Goal: Task Accomplishment & Management: Use online tool/utility

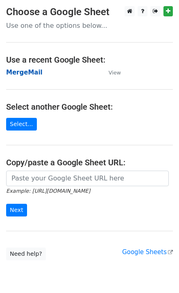
click at [27, 75] on strong "MergeMail" at bounding box center [24, 72] width 36 height 7
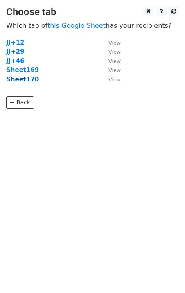
click at [16, 80] on strong "Sheet170" at bounding box center [22, 79] width 33 height 7
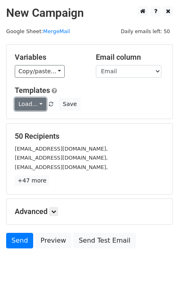
click at [36, 100] on link "Load..." at bounding box center [30, 104] width 31 height 13
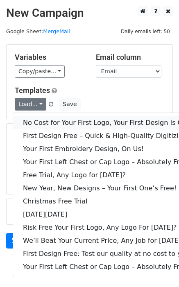
click at [44, 122] on link "No Cost for Your First Logo, Your First Design Is On Us!" at bounding box center [111, 122] width 196 height 13
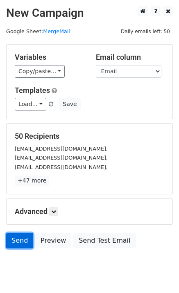
click at [16, 238] on link "Send" at bounding box center [19, 241] width 27 height 16
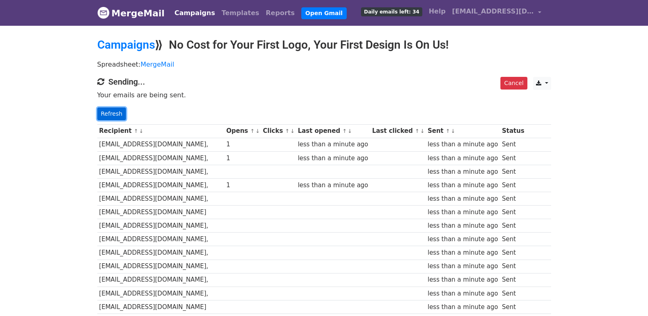
click at [122, 117] on link "Refresh" at bounding box center [111, 114] width 29 height 13
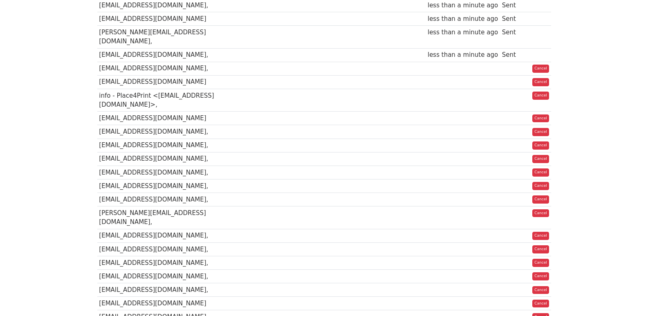
scroll to position [109, 0]
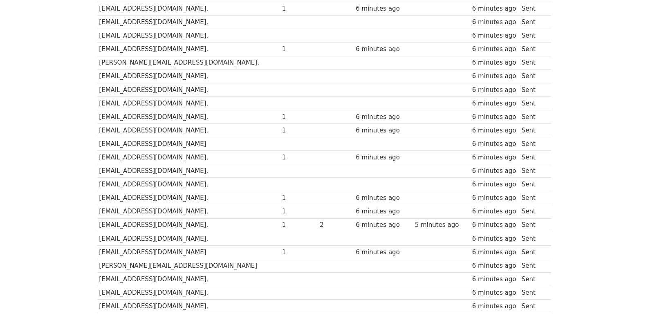
scroll to position [569, 0]
